Goal: Browse casually

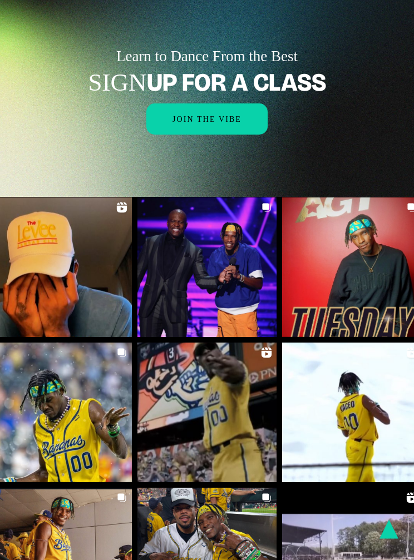
scroll to position [1282, 0]
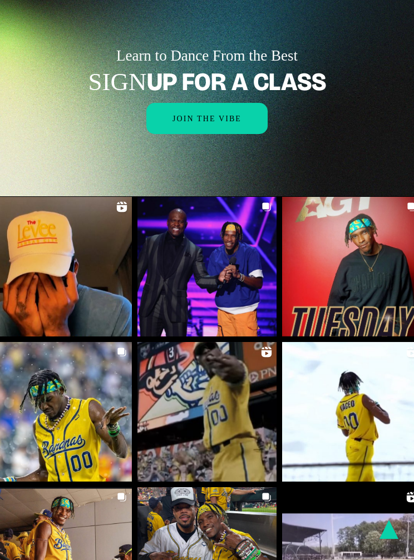
click at [54, 353] on link at bounding box center [62, 412] width 140 height 140
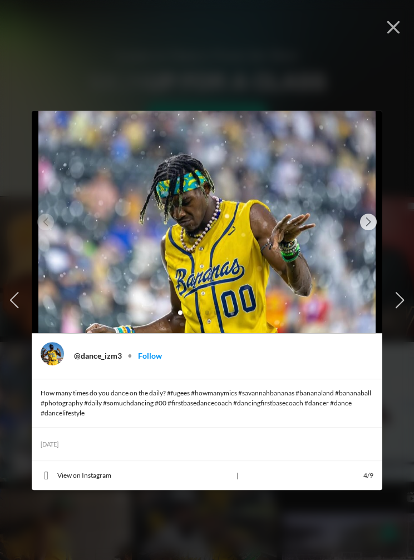
click at [387, 27] on icon "button" at bounding box center [393, 27] width 17 height 17
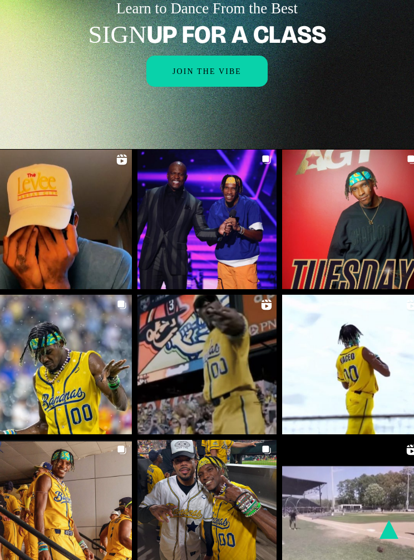
scroll to position [1331, 0]
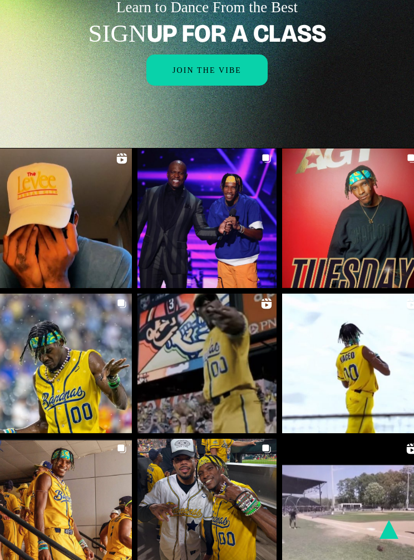
click at [188, 317] on link at bounding box center [207, 364] width 140 height 140
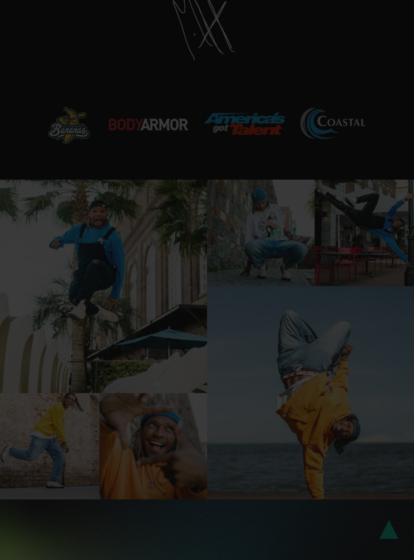
scroll to position [771, 0]
